Goal: Information Seeking & Learning: Learn about a topic

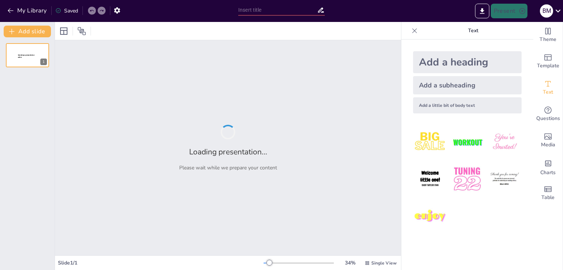
type input "Насильство: Розуміння, Види та Наслідки"
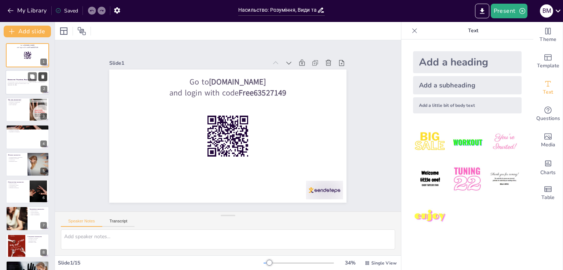
checkbox input "true"
click at [29, 78] on button at bounding box center [32, 77] width 9 height 9
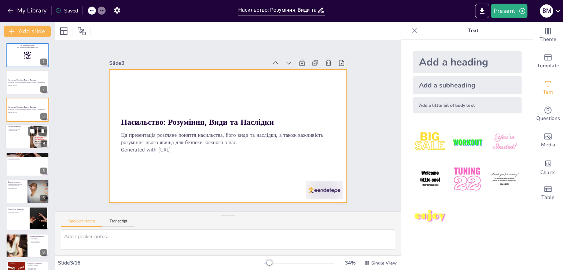
checkbox input "true"
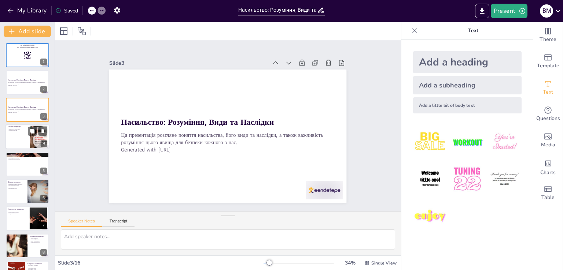
click at [20, 132] on p "Роль суспільства" at bounding box center [18, 131] width 20 height 1
type textarea "Loremipsu dolors amet consectetu adipiscin elitseddoe, te in ut labo etdolor ma…"
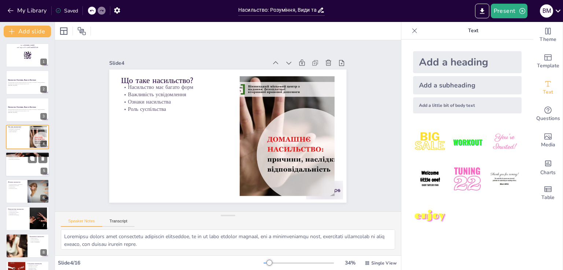
checkbox input "true"
click at [26, 163] on div at bounding box center [27, 164] width 44 height 25
type textarea "Знання про різні види насильства дозволяє виявляти їх у різних ситуаціях, що є …"
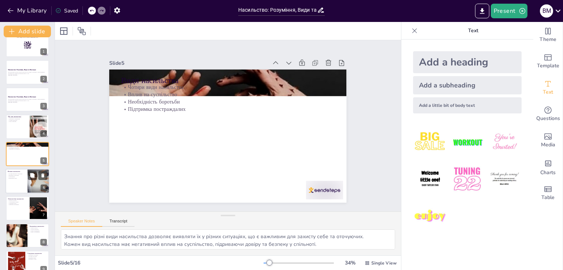
checkbox input "true"
click at [25, 183] on div at bounding box center [27, 181] width 44 height 25
type textarea "Фізичне насильство може призвести до серйозних травм, психологічних проблем та …"
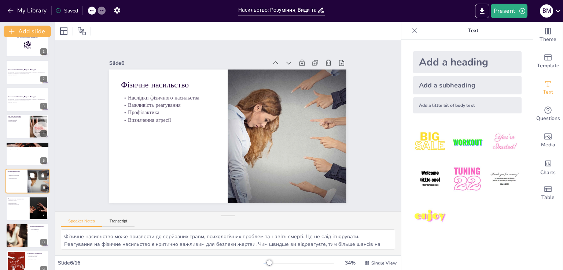
scroll to position [38, 0]
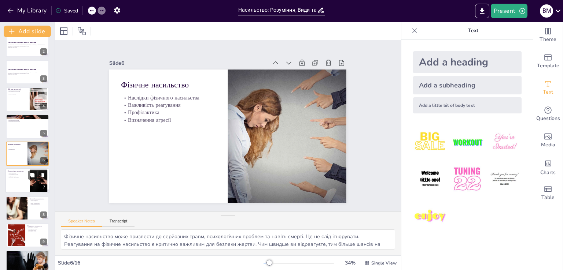
checkbox input "true"
click at [22, 187] on div at bounding box center [27, 181] width 44 height 25
type textarea "Психологічне насильство може мати серйозні наслідки для психічного здоров'я, вк…"
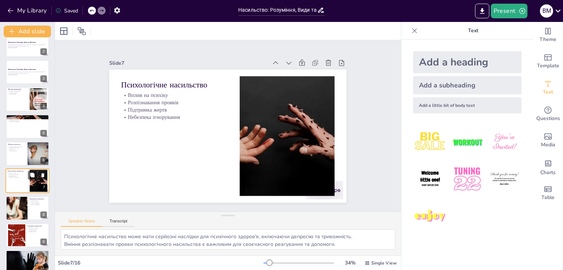
scroll to position [65, 0]
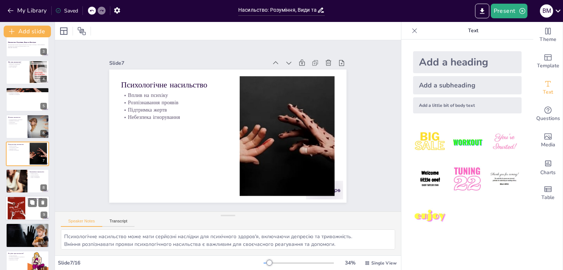
checkbox input "true"
click at [22, 208] on div at bounding box center [17, 208] width 18 height 27
type textarea "Розуміння сексуального насильства є важливим для його запобігання та підтримки …"
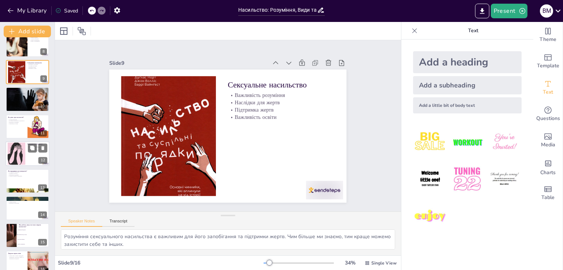
scroll to position [212, 0]
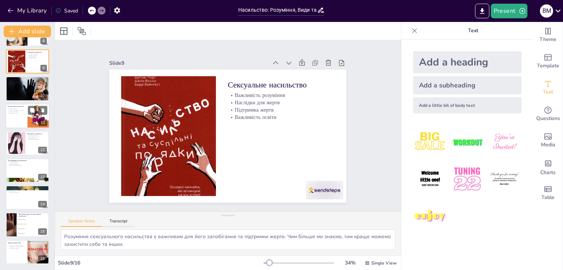
checkbox input "true"
click at [18, 115] on div at bounding box center [27, 116] width 44 height 25
type textarea "Знати, що робити в ситуації насильства, є критично важливим. Це може врятувати …"
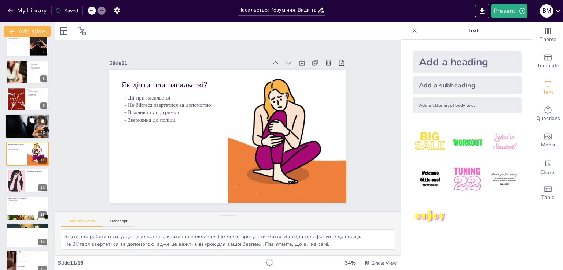
checkbox input "true"
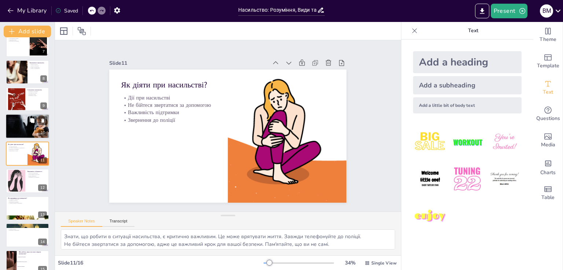
checkbox input "true"
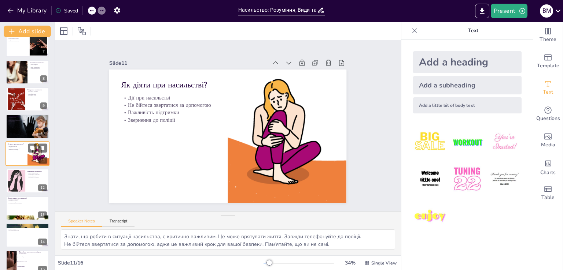
checkbox input "true"
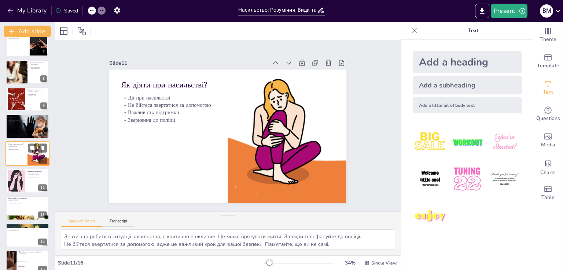
checkbox input "true"
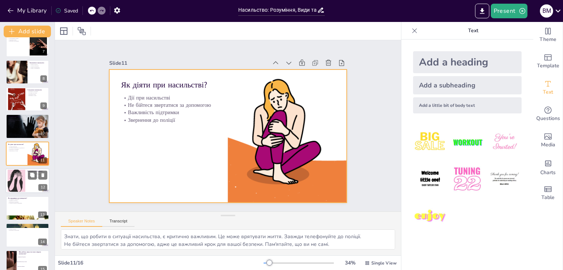
checkbox input "true"
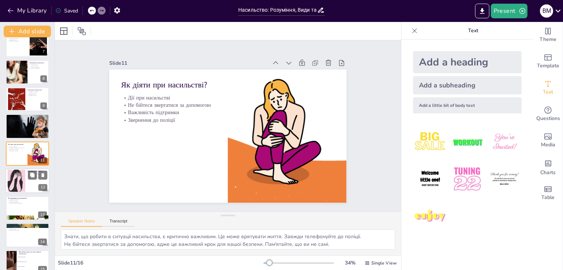
click at [12, 185] on div at bounding box center [17, 181] width 58 height 22
click at [12, 196] on div at bounding box center [27, 208] width 43 height 24
type textarea "Слухання постраждалих є важливим першим кроком. Це допомагає їм відчути підтрим…"
checkbox input "true"
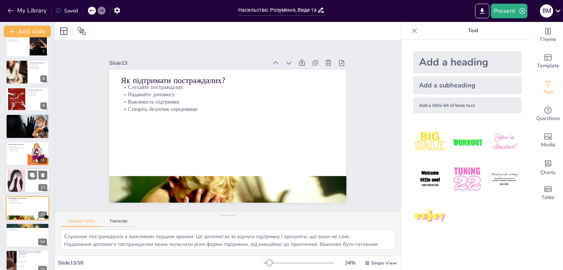
scroll to position [212, 0]
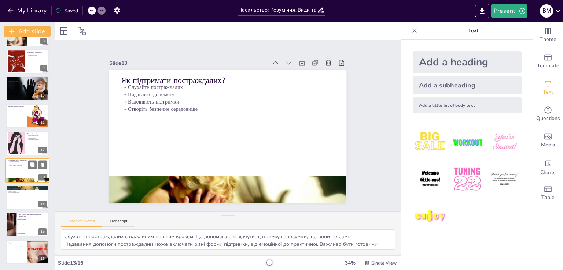
checkbox input "true"
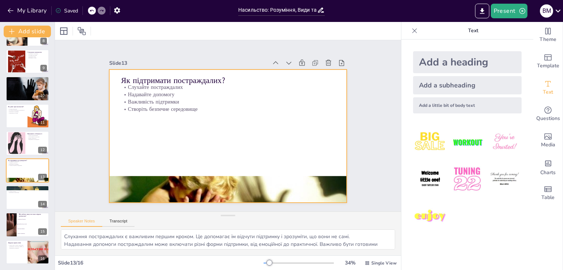
checkbox input "true"
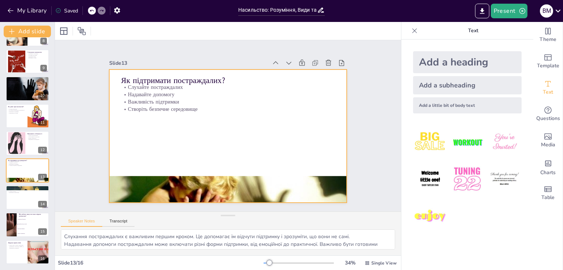
checkbox input "true"
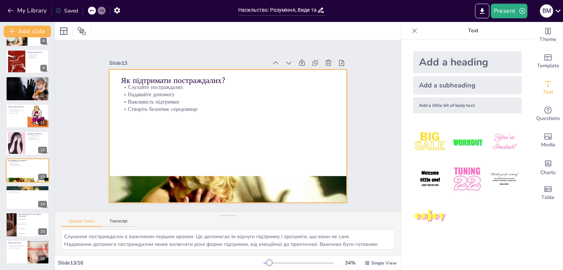
checkbox input "true"
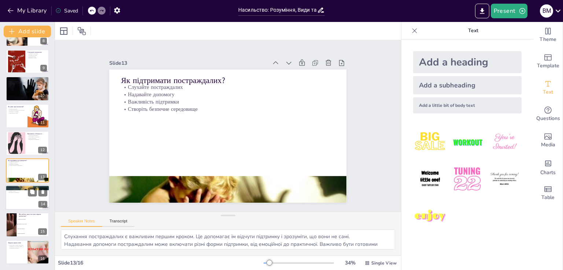
checkbox input "true"
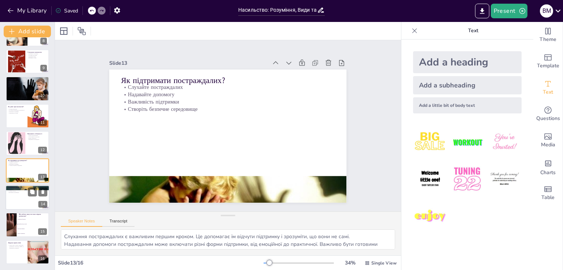
checkbox input "true"
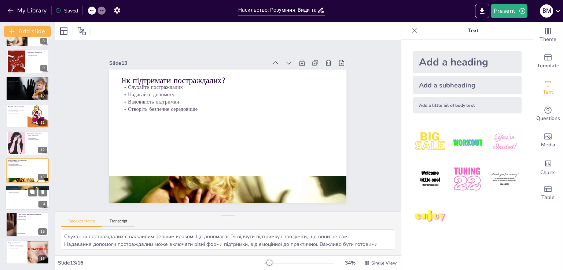
checkbox input "true"
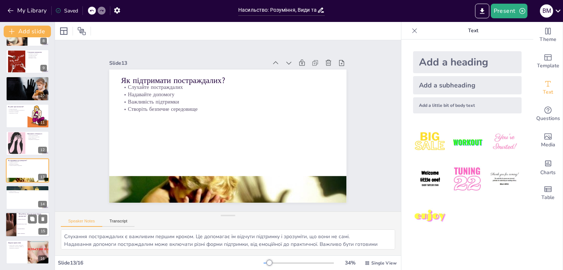
checkbox input "true"
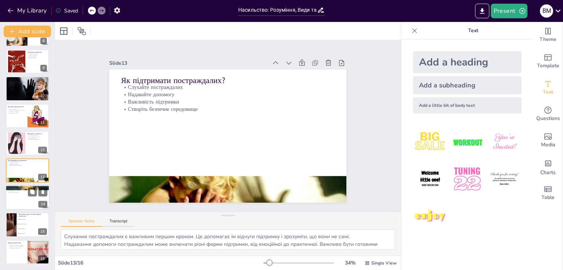
click at [22, 194] on div at bounding box center [27, 197] width 44 height 25
type textarea "Освіта є важливим інструментом у запобіганні насильству. Вона допомагає людям р…"
checkbox input "true"
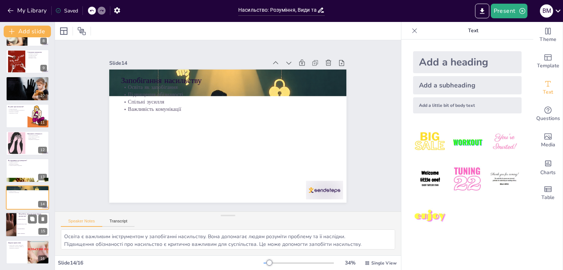
checkbox input "true"
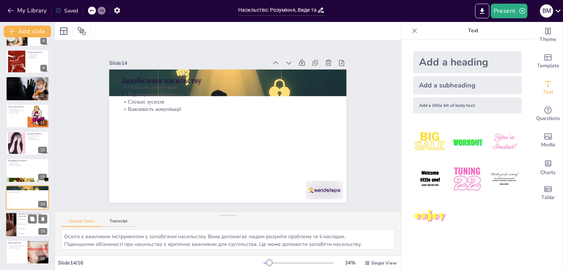
checkbox input "true"
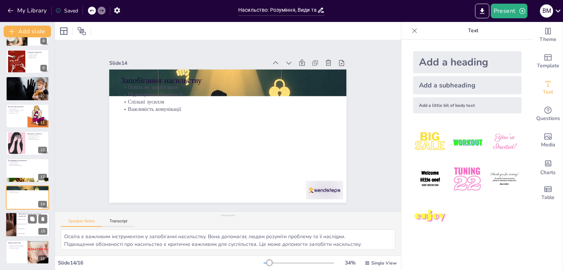
checkbox input "true"
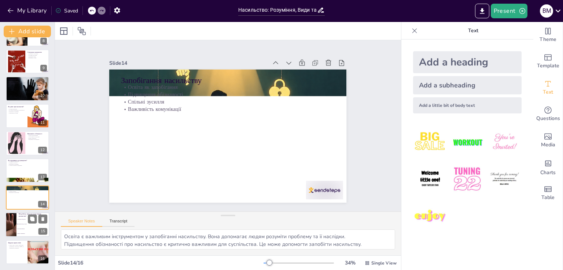
checkbox input "true"
click at [20, 225] on li "Зателефонувати до поліції" at bounding box center [32, 224] width 33 height 5
type textarea "Правильний варіант - зателефонувати до поліції, що зазначено на слайді "Як діят…"
checkbox input "true"
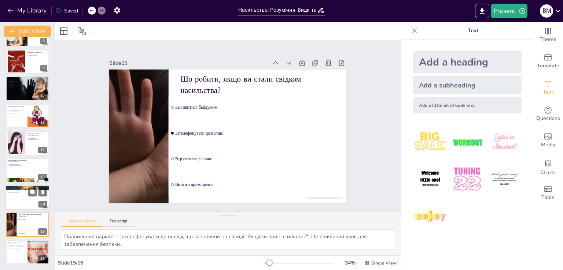
checkbox input "true"
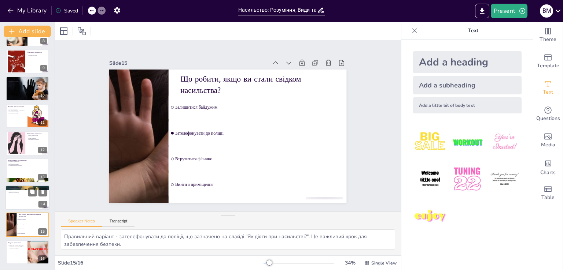
checkbox input "true"
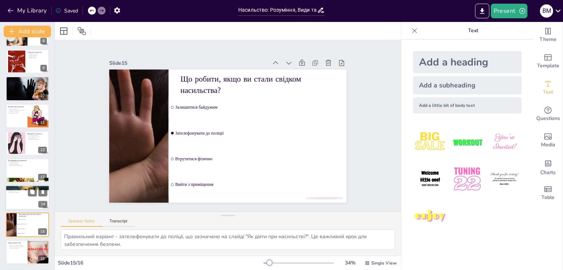
checkbox input "true"
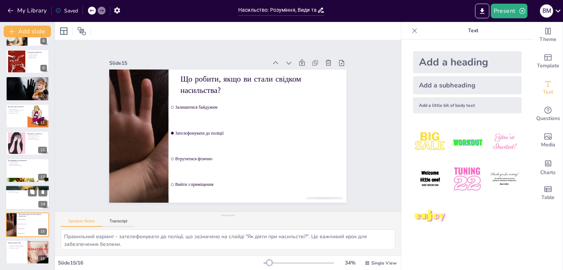
checkbox input "true"
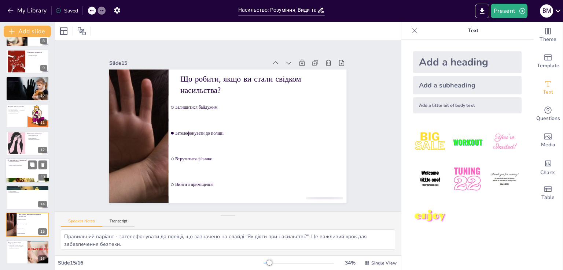
checkbox input "true"
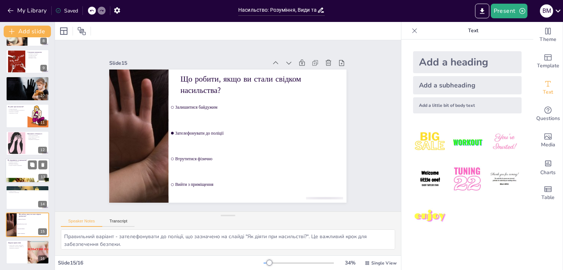
checkbox input "true"
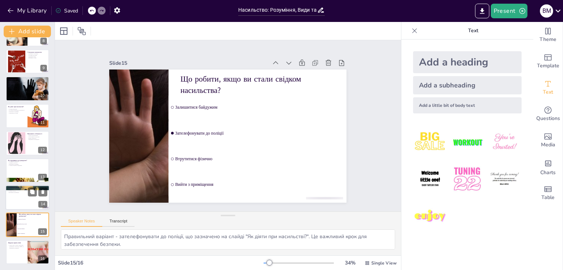
checkbox input "true"
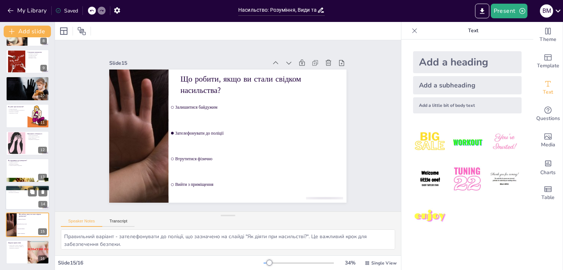
checkbox input "true"
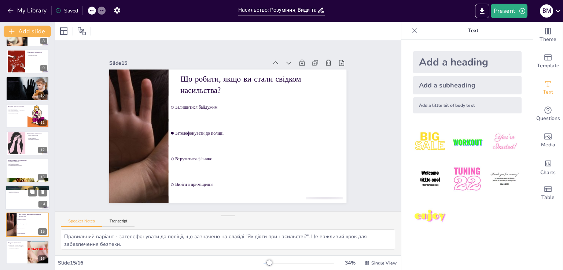
checkbox input "true"
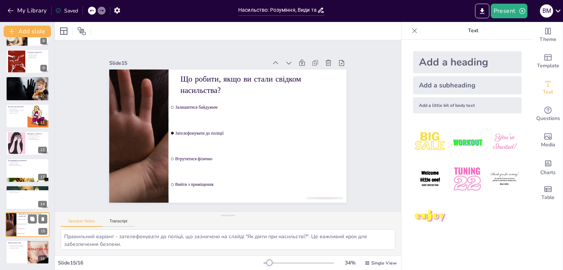
checkbox input "true"
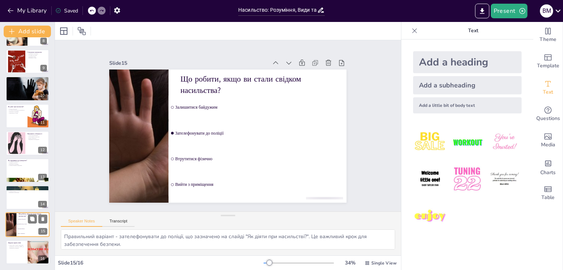
checkbox input "true"
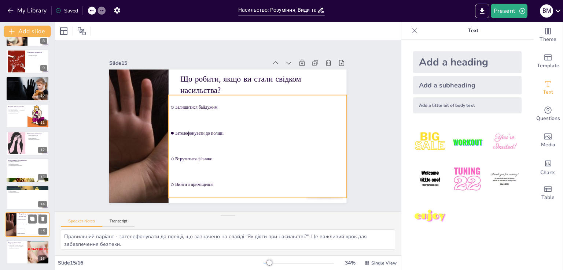
checkbox input "true"
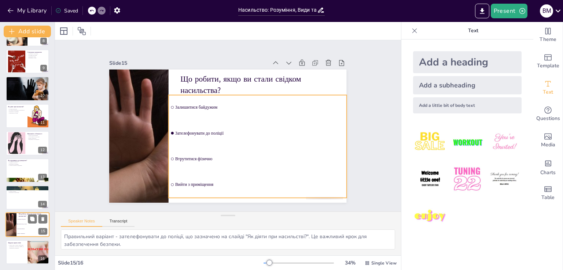
checkbox input "true"
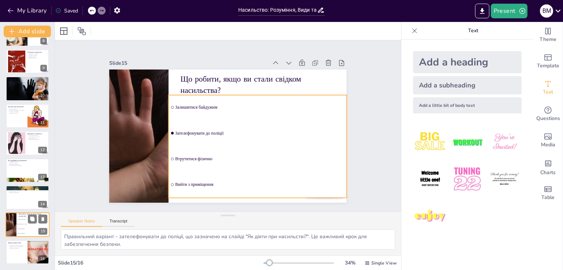
checkbox input "true"
click at [26, 229] on li "Втрутитися фізично" at bounding box center [32, 229] width 33 height 5
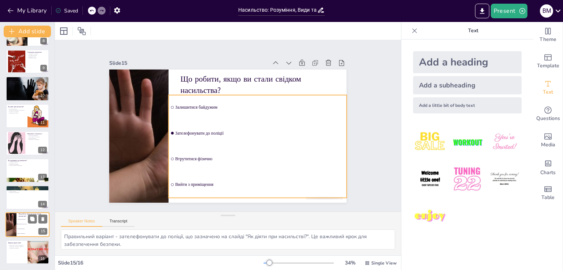
checkbox input "true"
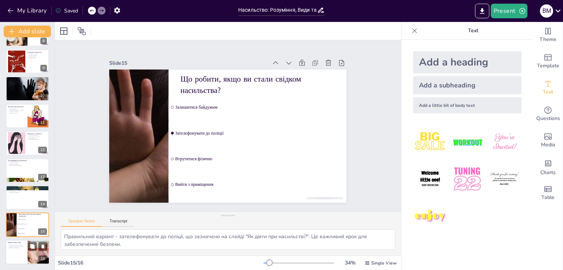
checkbox input "true"
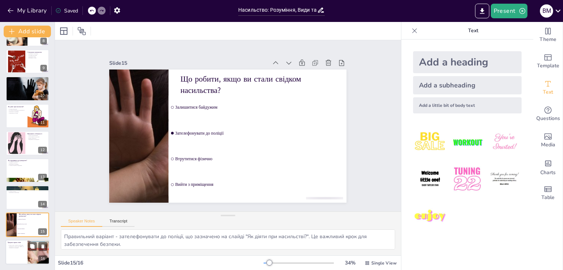
checkbox input "true"
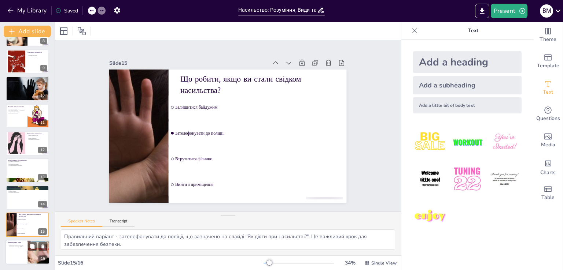
click at [22, 263] on div at bounding box center [27, 252] width 44 height 25
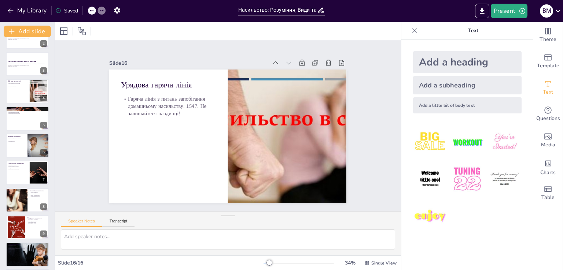
scroll to position [0, 0]
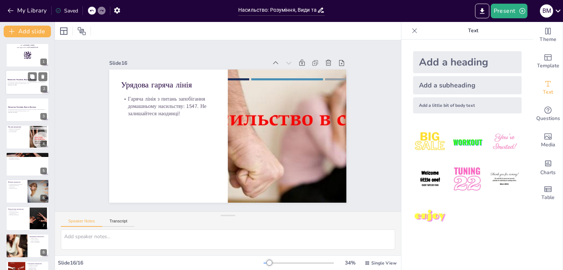
click at [22, 83] on p "Ця презентація розгляне поняття насильства, його види та наслідки, а також важл…" at bounding box center [28, 83] width 40 height 3
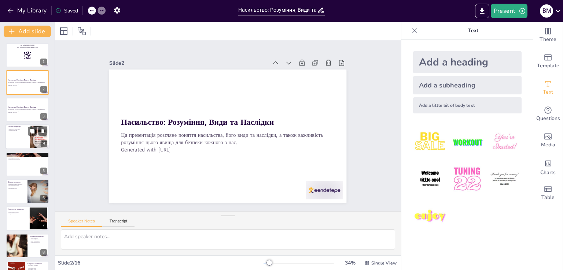
checkbox input "true"
click at [8, 134] on div at bounding box center [27, 137] width 44 height 25
type textarea "Loremipsu dolors amet consectetu adipiscin elitseddoe, te in ut labo etdolor ma…"
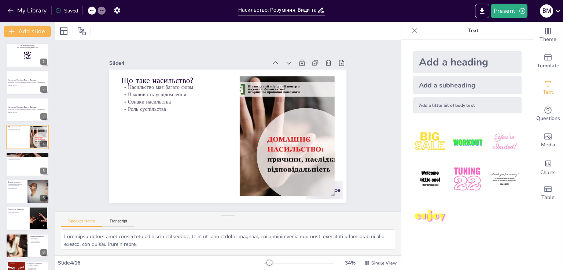
checkbox input "true"
